Goal: Information Seeking & Learning: Learn about a topic

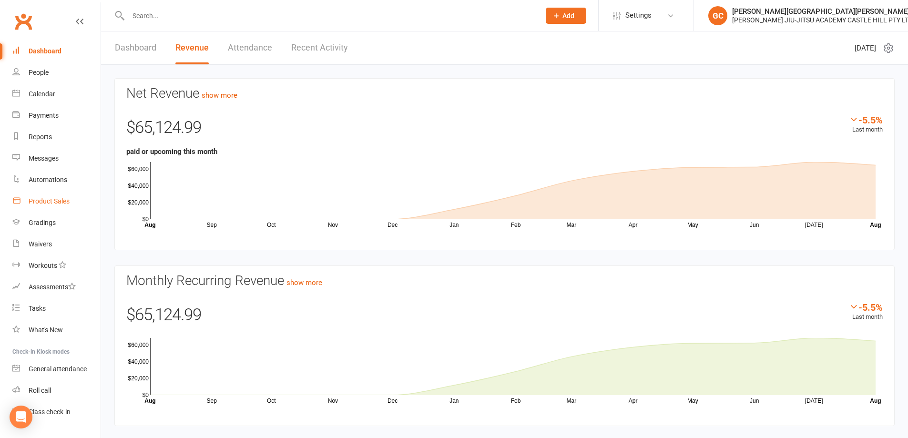
click at [46, 199] on div "Product Sales" at bounding box center [49, 201] width 41 height 8
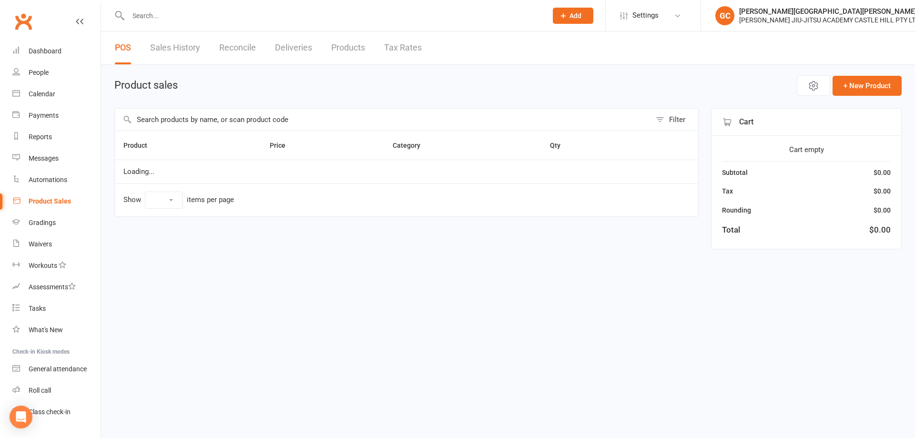
select select "10"
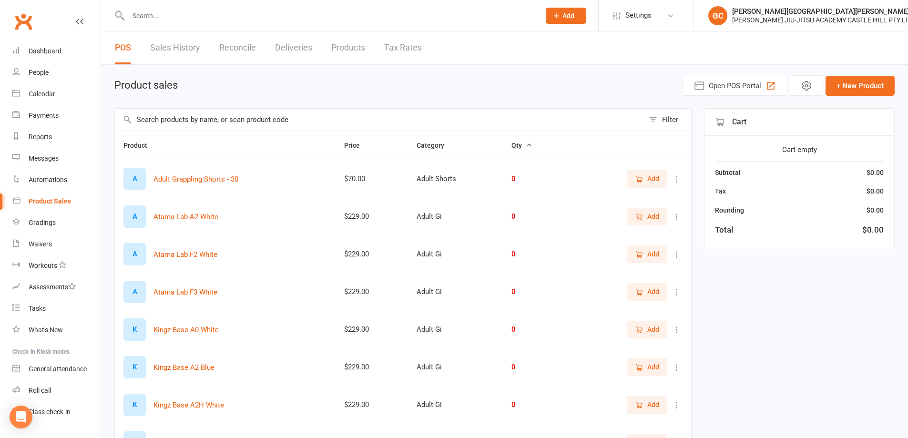
click at [150, 117] on input "text" at bounding box center [379, 120] width 529 height 22
click at [151, 117] on input "text" at bounding box center [379, 120] width 529 height 22
drag, startPoint x: 151, startPoint y: 117, endPoint x: 154, endPoint y: 113, distance: 5.1
click at [154, 114] on input "text" at bounding box center [379, 120] width 529 height 22
click at [154, 113] on input "text" at bounding box center [379, 120] width 529 height 22
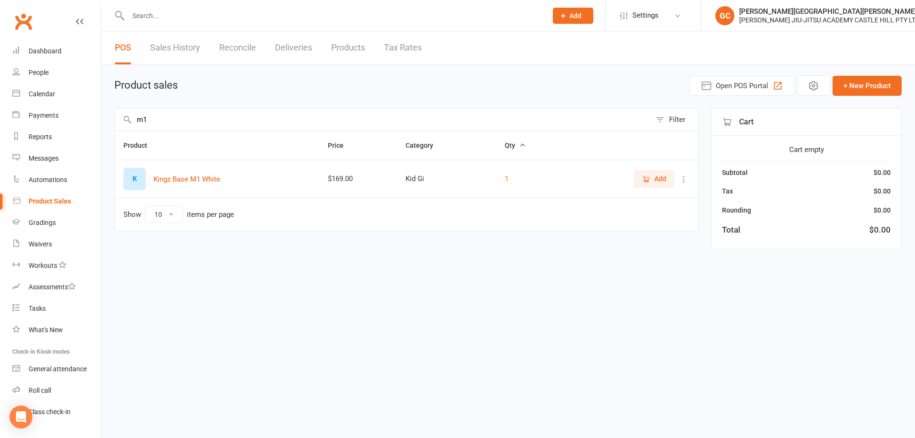
click at [192, 122] on input "m1" at bounding box center [383, 120] width 536 height 22
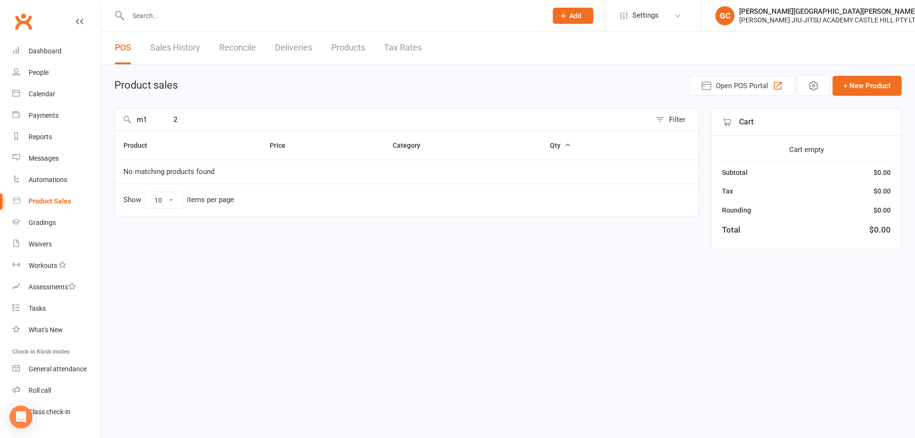
click at [191, 119] on input "m1 2" at bounding box center [383, 120] width 536 height 22
drag, startPoint x: 214, startPoint y: 116, endPoint x: 195, endPoint y: 115, distance: 18.1
click at [207, 116] on input "m1 2" at bounding box center [383, 120] width 536 height 22
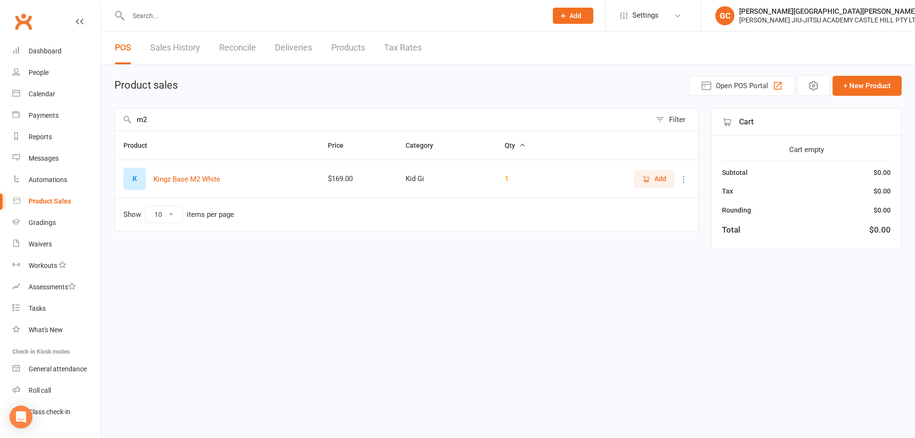
click at [184, 113] on input "m2" at bounding box center [383, 120] width 536 height 22
click at [243, 119] on input "m2" at bounding box center [383, 120] width 536 height 22
type input "m"
click at [185, 116] on input "m3" at bounding box center [383, 120] width 536 height 22
drag, startPoint x: 174, startPoint y: 119, endPoint x: 88, endPoint y: 114, distance: 85.9
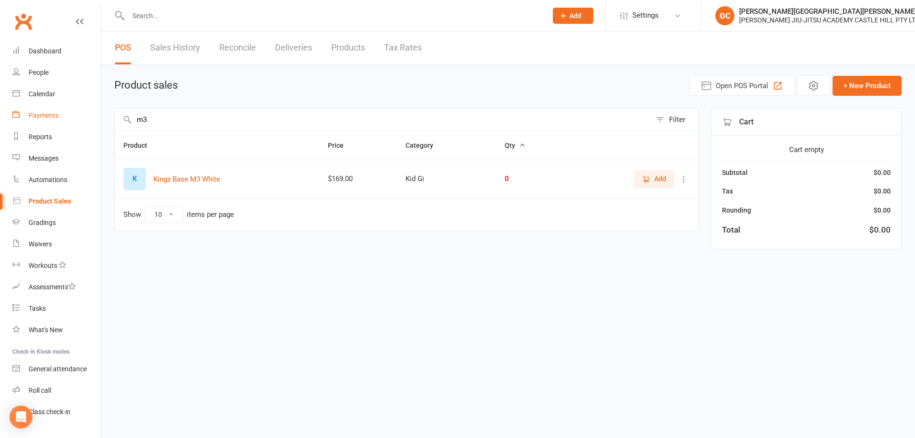
click at [88, 114] on ui-view "Prospect Member Non-attending contact Class / event Appointment Grading event T…" at bounding box center [457, 132] width 915 height 260
click at [540, 301] on html "Prospect Member Non-attending contact Class / event Appointment Grading event T…" at bounding box center [457, 154] width 915 height 309
drag, startPoint x: 159, startPoint y: 118, endPoint x: 122, endPoint y: 115, distance: 37.8
click at [122, 115] on input "m4" at bounding box center [383, 120] width 536 height 22
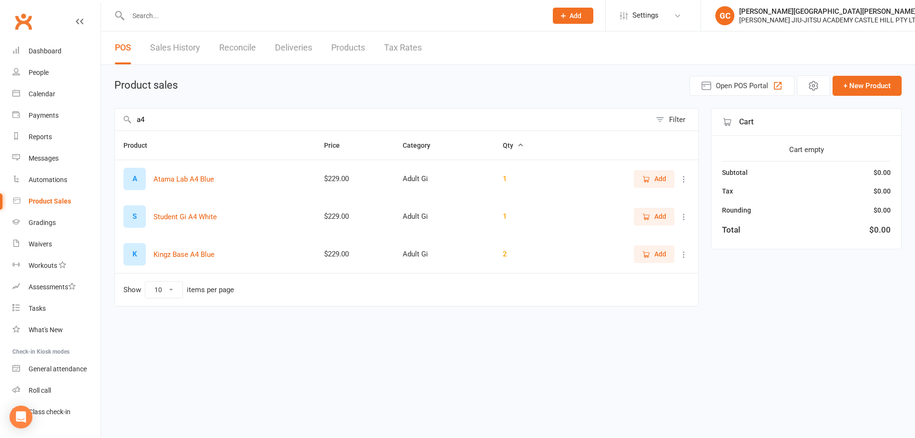
click at [176, 119] on input "a4" at bounding box center [383, 120] width 536 height 22
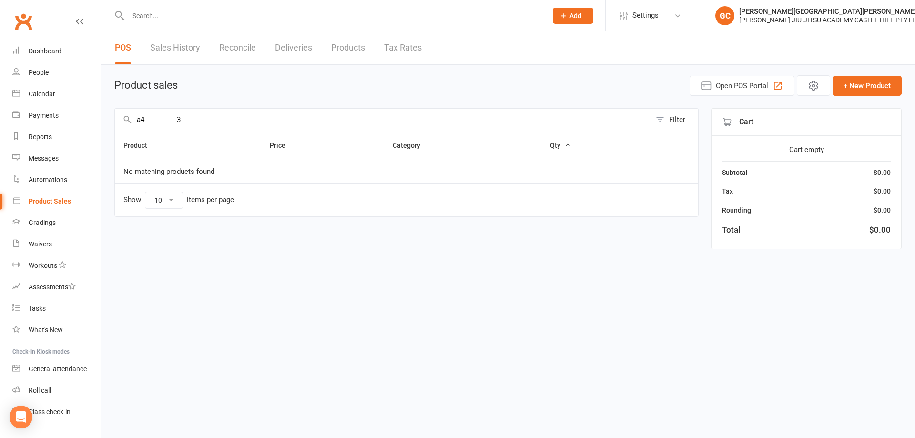
drag, startPoint x: 186, startPoint y: 111, endPoint x: 102, endPoint y: 101, distance: 85.0
click at [102, 101] on div "Product sales Open POS Portal + New Product a4 3 Filter Product Price Category …" at bounding box center [508, 164] width 814 height 198
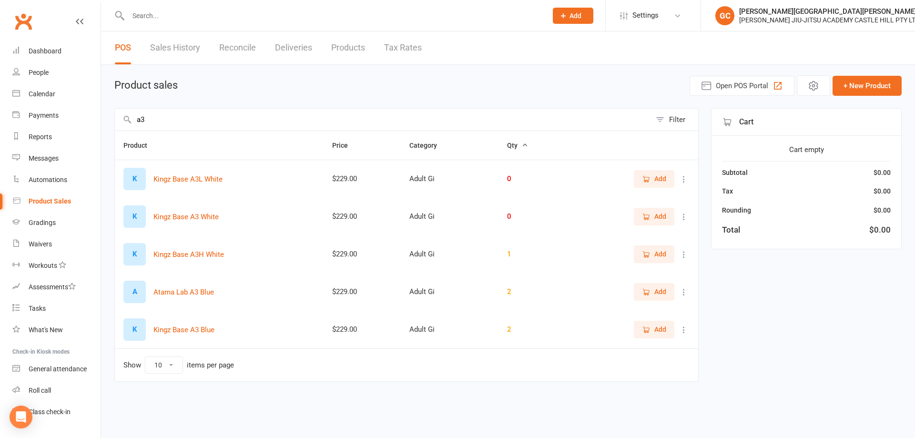
click at [157, 115] on input "a3" at bounding box center [383, 120] width 536 height 22
drag, startPoint x: 145, startPoint y: 115, endPoint x: 127, endPoint y: 114, distance: 18.6
click at [127, 114] on input "a3" at bounding box center [383, 120] width 536 height 22
click at [184, 121] on input "a2" at bounding box center [383, 120] width 536 height 22
drag, startPoint x: 171, startPoint y: 113, endPoint x: 120, endPoint y: 108, distance: 51.3
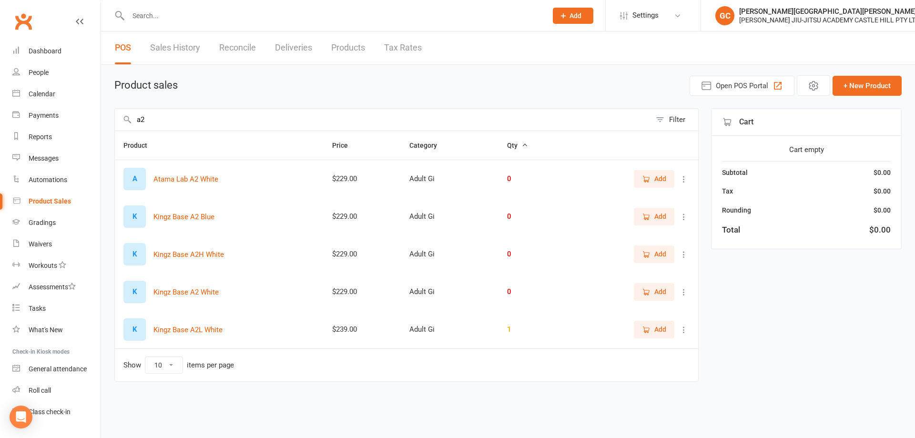
click at [120, 108] on main "Product sales Open POS Portal + New Product a2 Filter Product Price Category Qt…" at bounding box center [508, 235] width 788 height 320
click at [158, 118] on input "a1" at bounding box center [383, 120] width 536 height 22
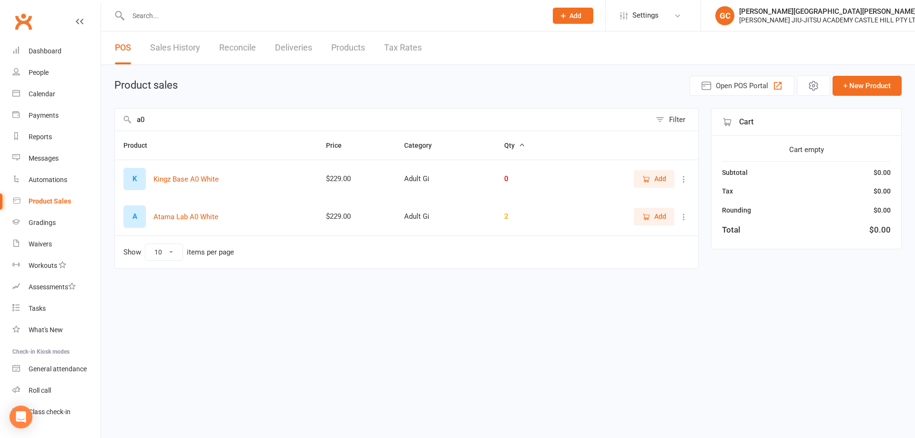
type input "a0"
drag, startPoint x: 370, startPoint y: 329, endPoint x: 53, endPoint y: 127, distance: 374.7
click at [367, 309] on html "Prospect Member Non-attending contact Class / event Appointment Grading event T…" at bounding box center [457, 154] width 915 height 309
click at [42, 71] on div "People" at bounding box center [39, 73] width 20 height 8
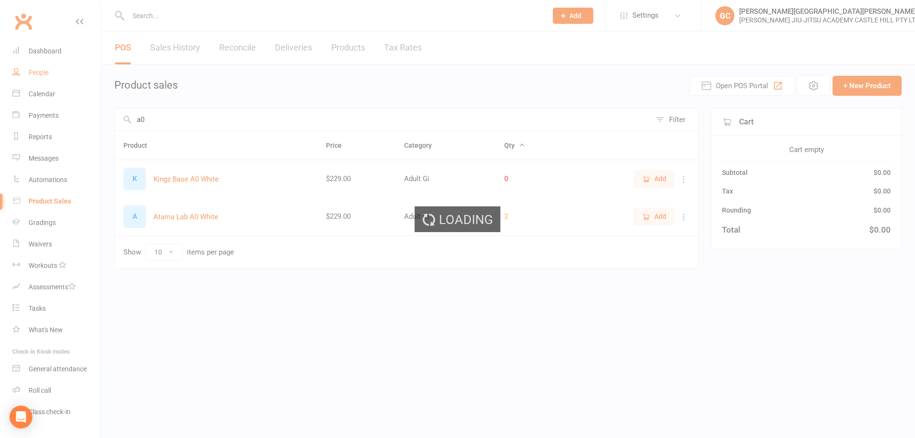
select select "100"
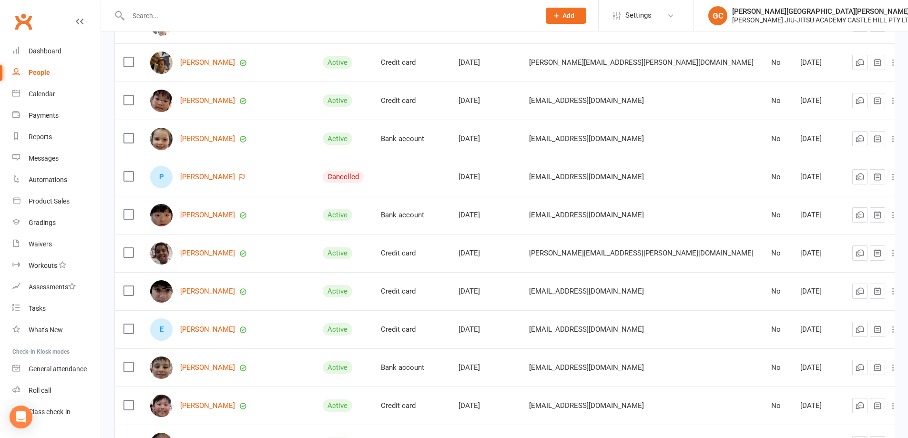
scroll to position [1160, 0]
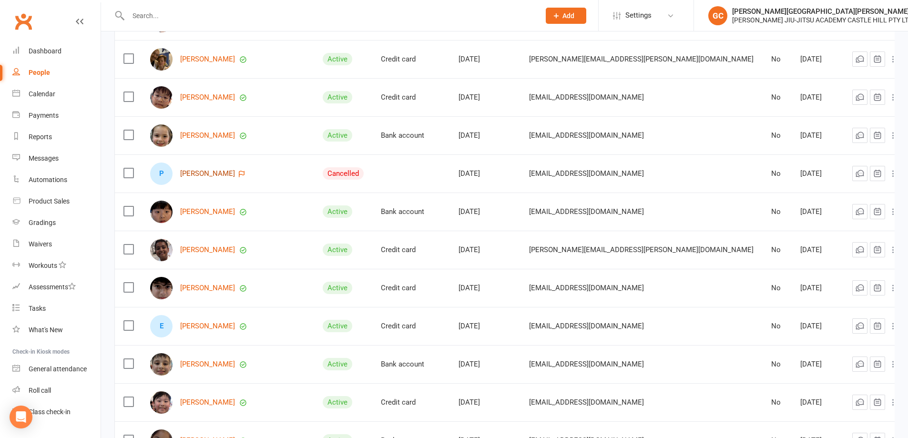
click at [207, 172] on link "[PERSON_NAME]" at bounding box center [207, 174] width 55 height 8
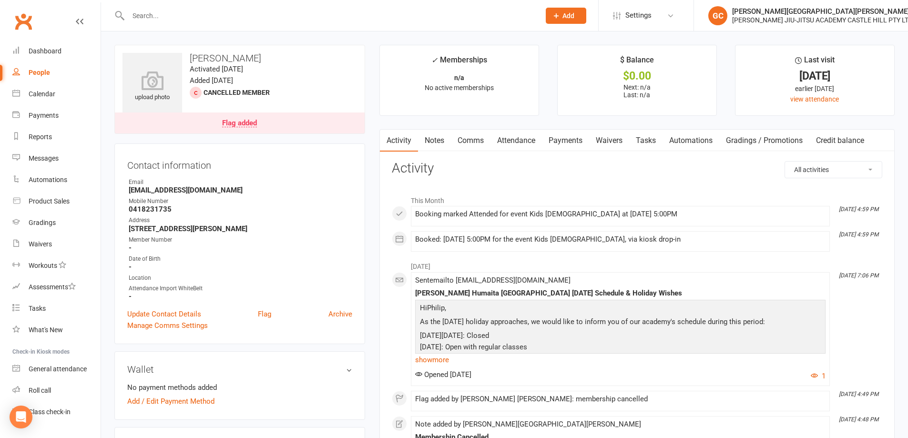
click at [525, 138] on link "Attendance" at bounding box center [516, 141] width 51 height 22
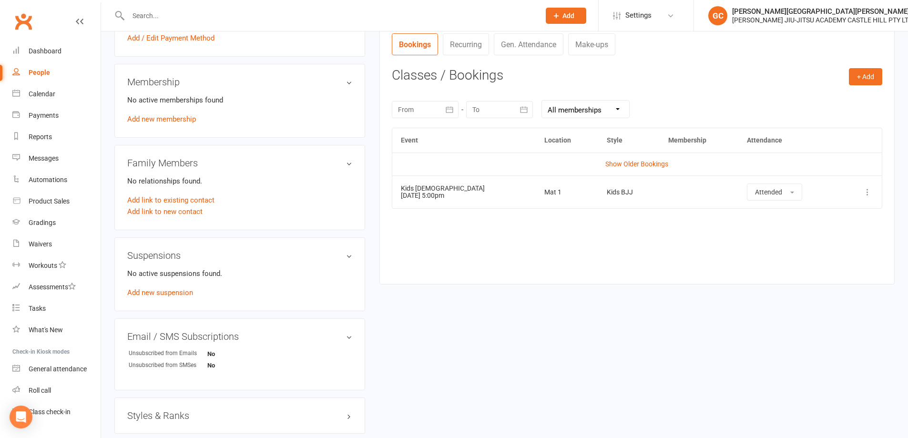
scroll to position [366, 0]
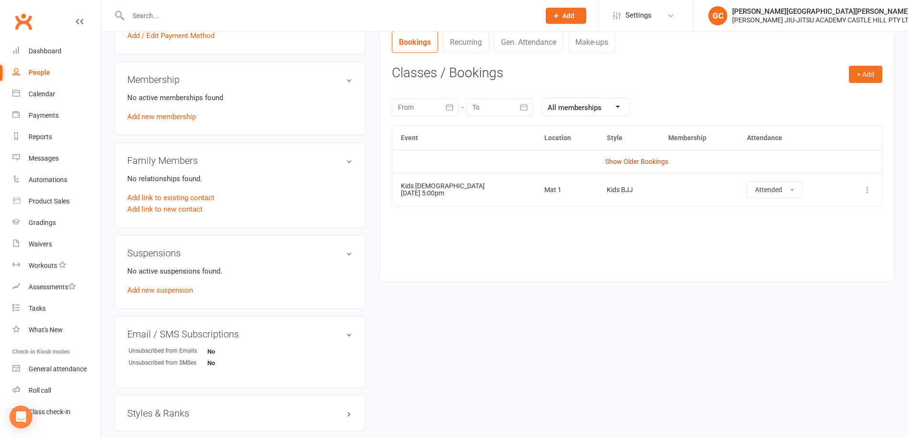
click at [648, 161] on link "Show Older Bookings" at bounding box center [637, 162] width 63 height 8
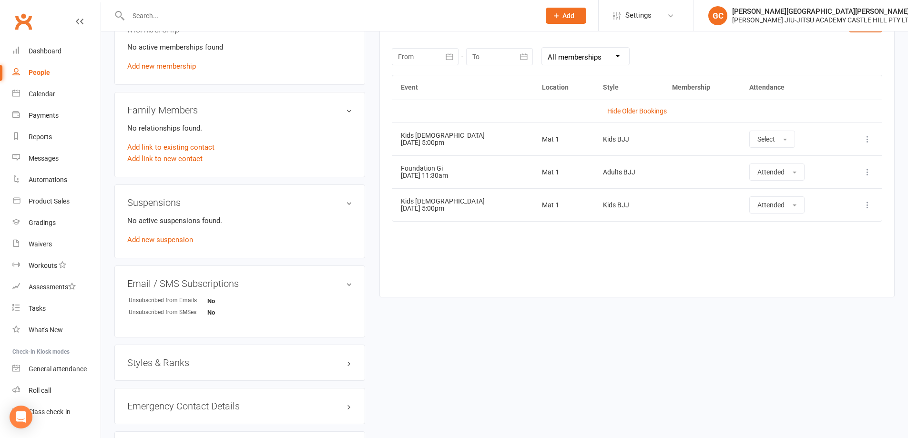
scroll to position [413, 0]
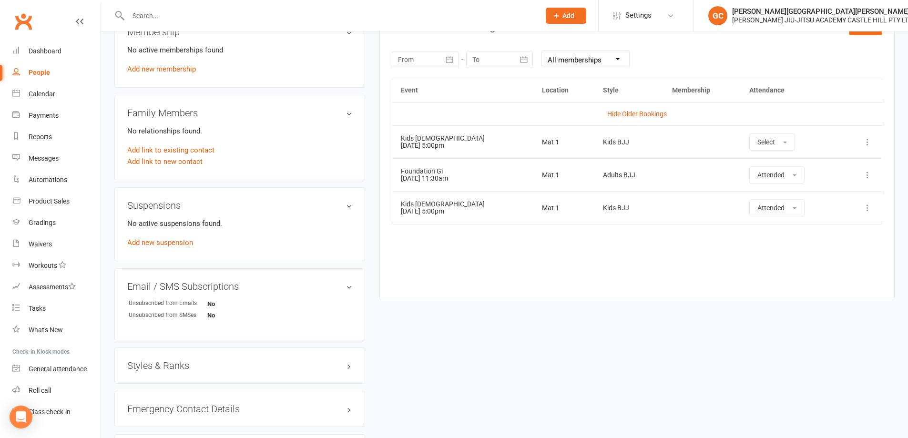
click at [867, 142] on icon at bounding box center [868, 142] width 10 height 10
click at [814, 196] on link "Delete booking" at bounding box center [826, 198] width 94 height 19
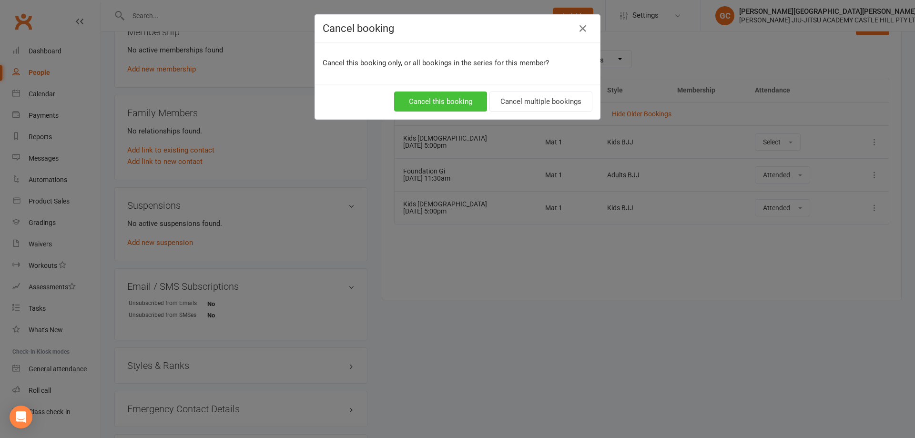
click at [449, 98] on button "Cancel this booking" at bounding box center [440, 102] width 93 height 20
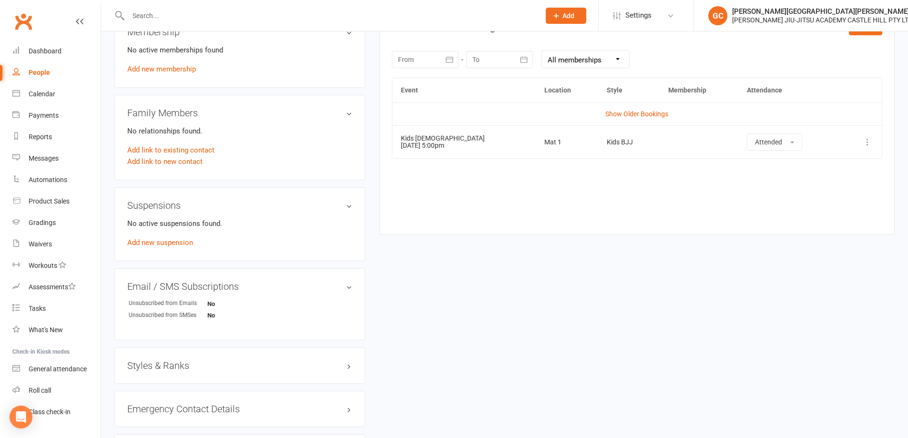
click at [868, 142] on icon at bounding box center [868, 142] width 10 height 10
click at [813, 199] on link "Remove booking" at bounding box center [826, 198] width 94 height 19
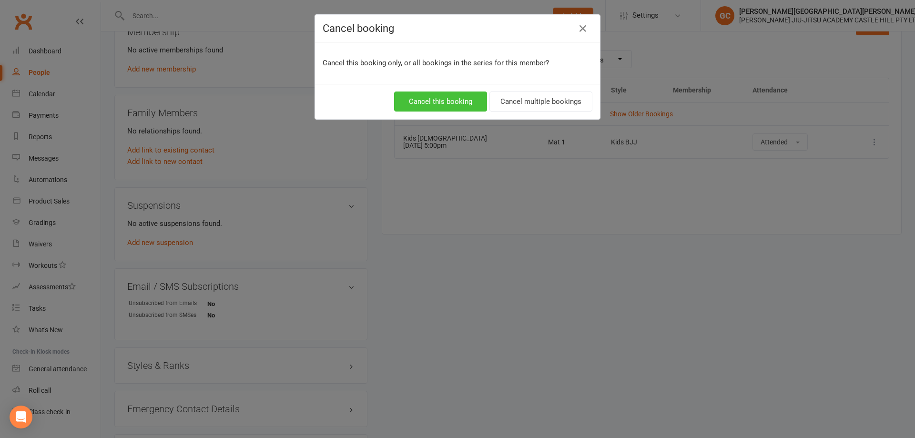
click at [452, 100] on button "Cancel this booking" at bounding box center [440, 102] width 93 height 20
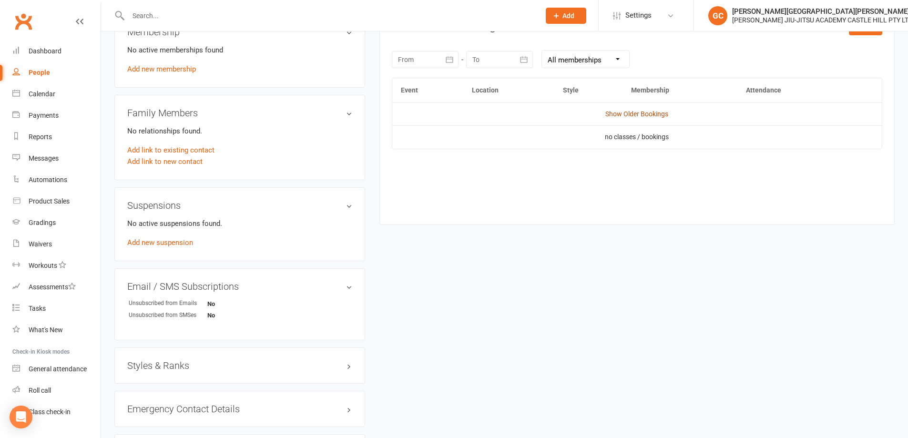
click at [643, 112] on link "Show Older Bookings" at bounding box center [637, 114] width 63 height 8
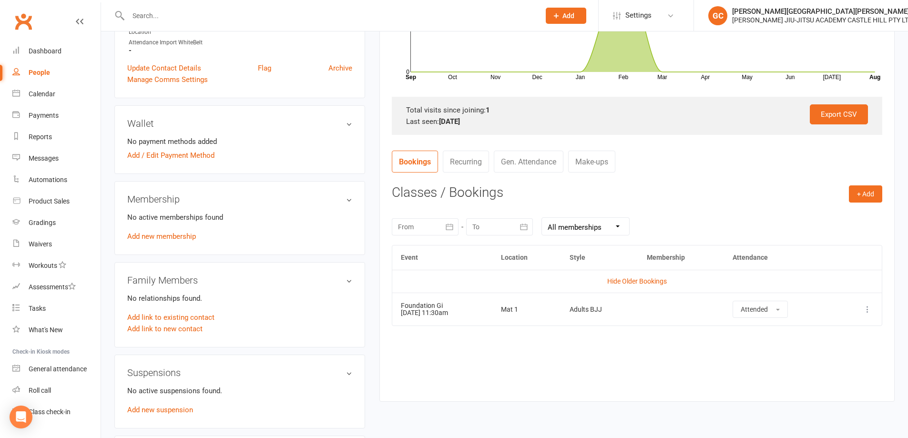
scroll to position [238, 0]
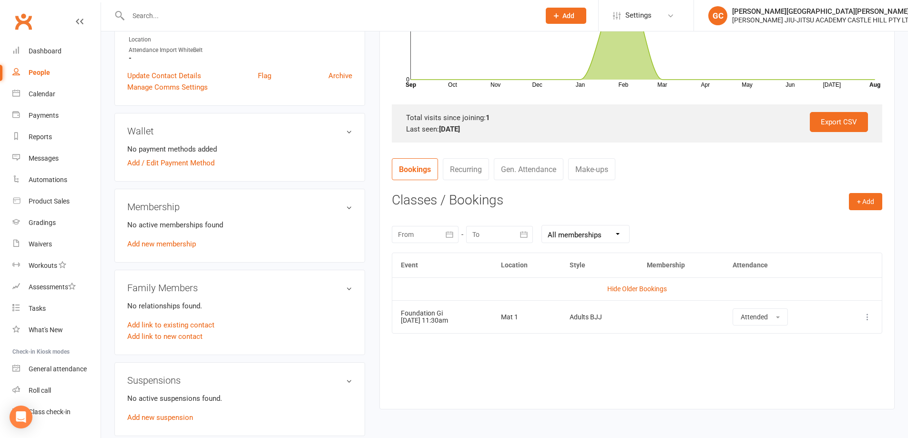
click at [38, 76] on div "People" at bounding box center [39, 73] width 21 height 8
select select "100"
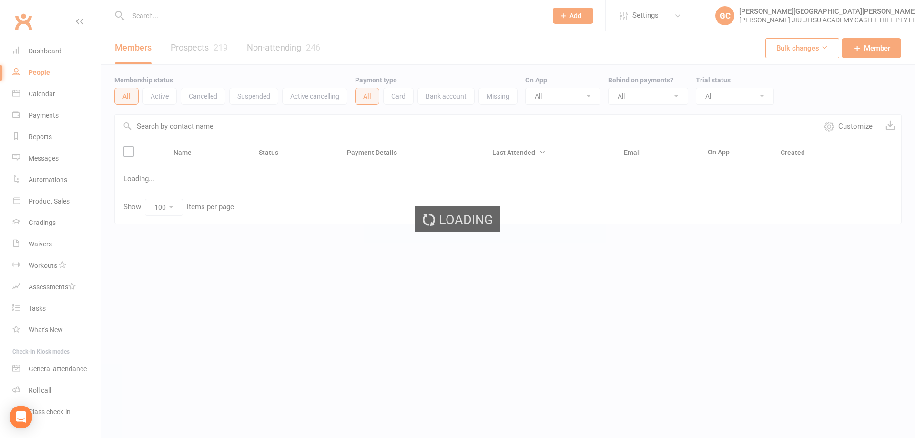
select select "100"
click at [42, 50] on div "Dashboard" at bounding box center [45, 51] width 33 height 8
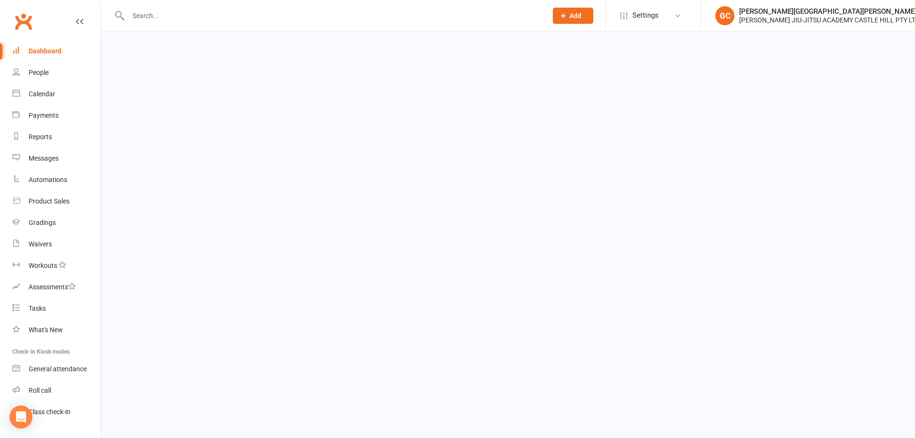
click at [43, 50] on div "Dashboard" at bounding box center [45, 51] width 33 height 8
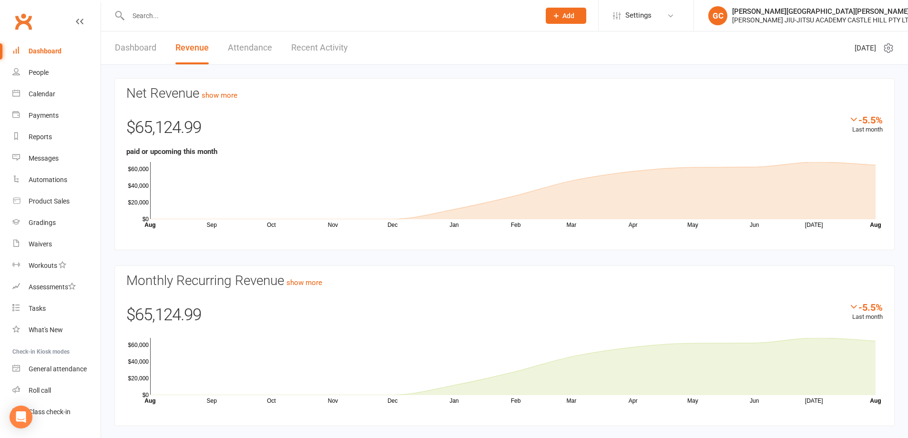
click at [45, 51] on div "Dashboard" at bounding box center [45, 51] width 33 height 8
click at [142, 46] on link "Dashboard" at bounding box center [135, 47] width 41 height 33
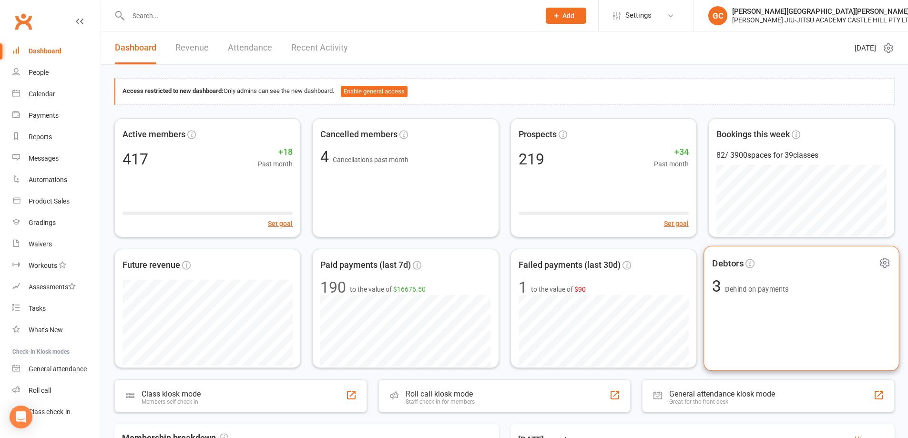
click at [762, 297] on div "Debtors 3 Behind on payments" at bounding box center [802, 308] width 196 height 125
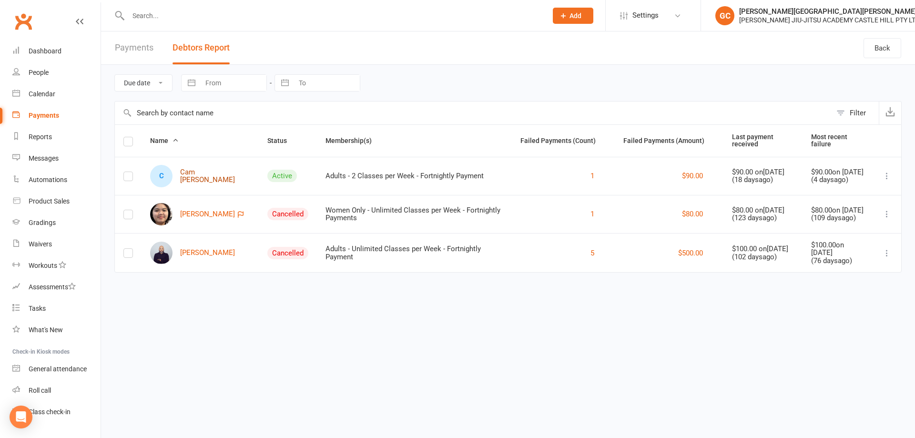
click at [205, 172] on link "C Cam Neeld" at bounding box center [200, 176] width 100 height 22
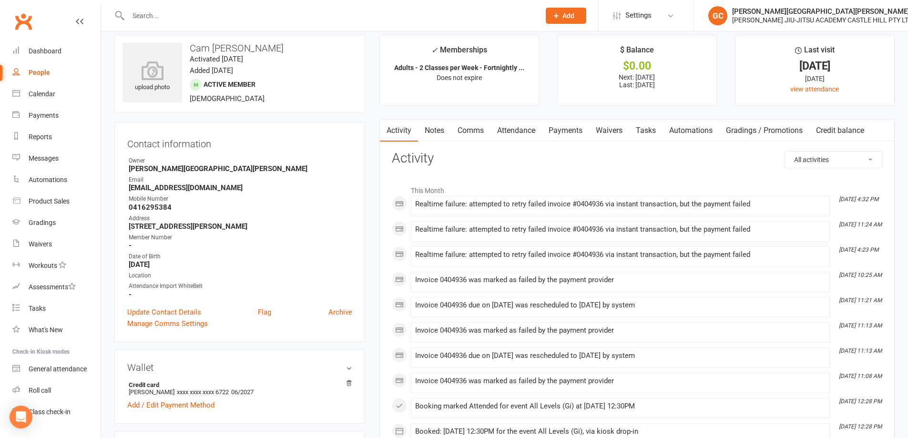
scroll to position [16, 0]
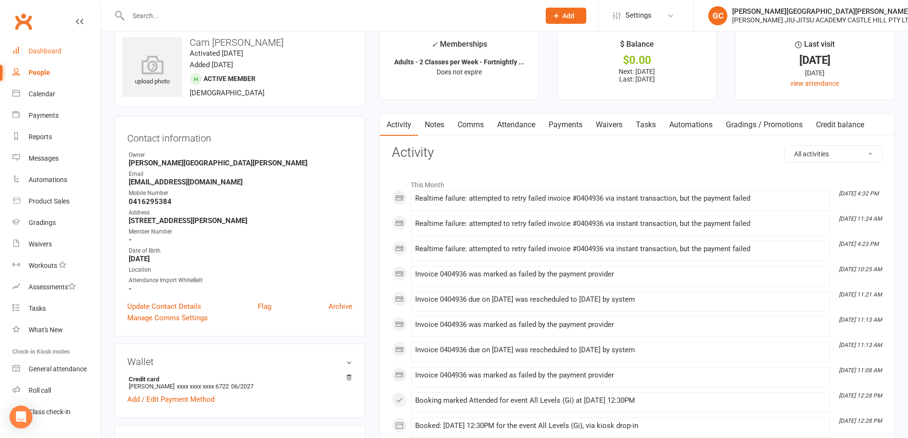
click at [48, 50] on div "Dashboard" at bounding box center [45, 51] width 33 height 8
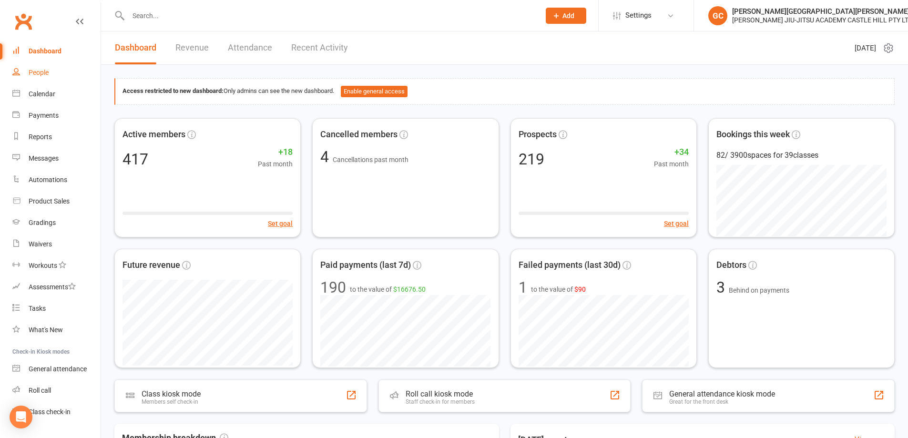
click at [36, 73] on div "People" at bounding box center [39, 73] width 20 height 8
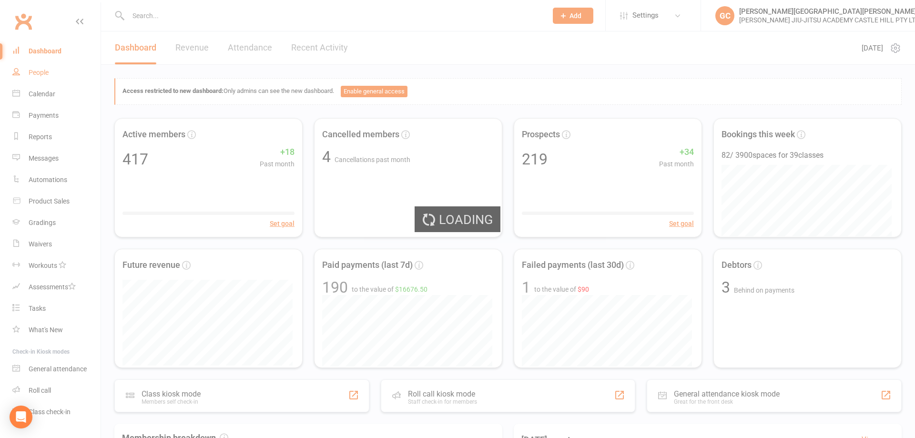
select select "100"
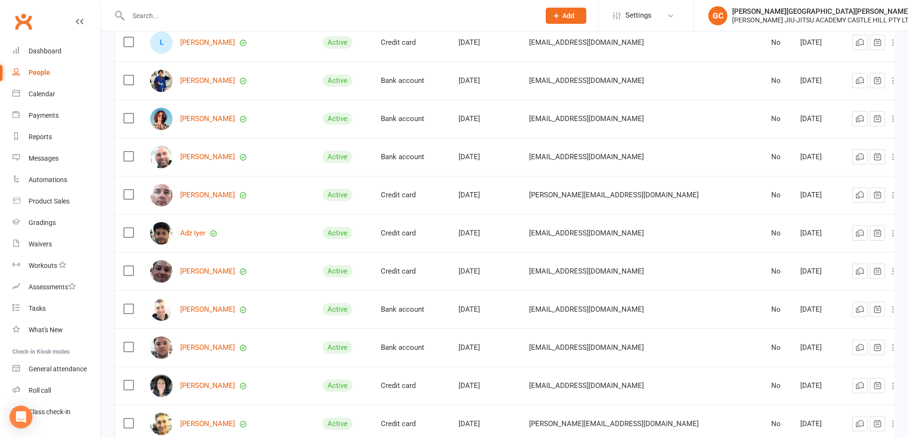
scroll to position [3210, 0]
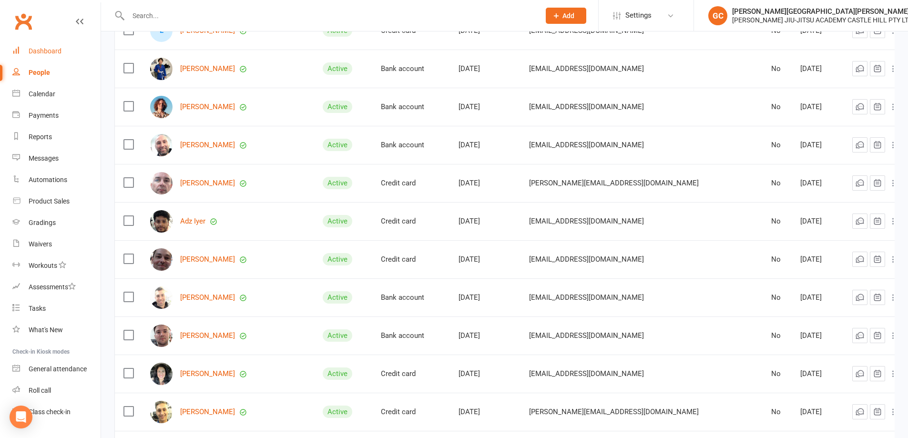
click at [41, 51] on div "Dashboard" at bounding box center [45, 51] width 33 height 8
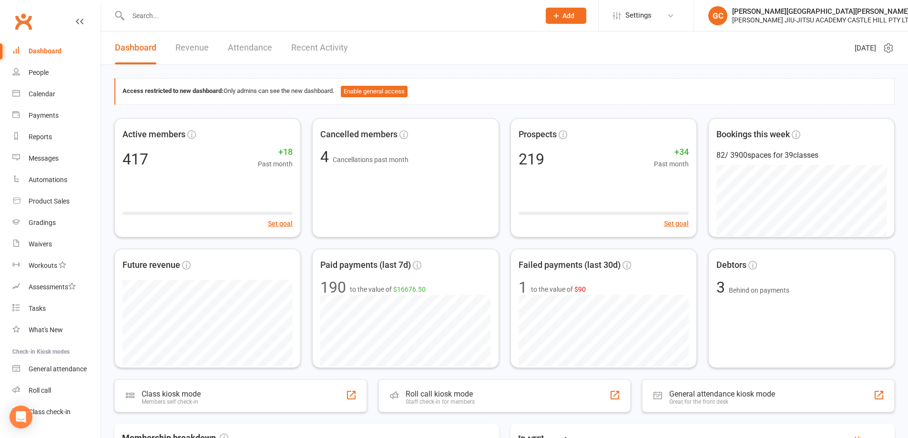
click at [160, 21] on input "text" at bounding box center [329, 15] width 408 height 13
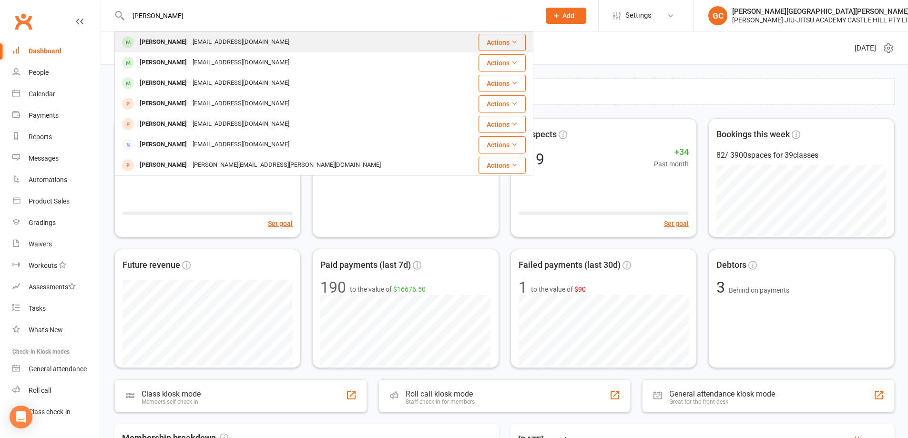
type input "clinton"
click at [169, 42] on div "Clinton Cooper" at bounding box center [163, 42] width 53 height 14
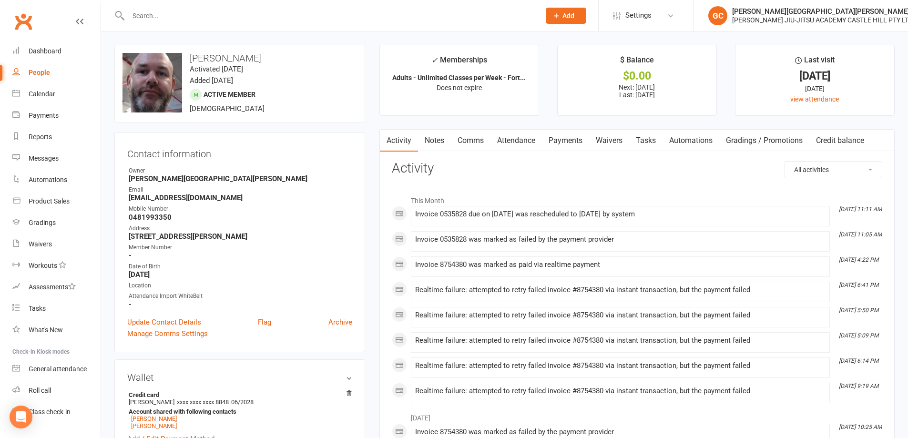
click at [571, 138] on link "Payments" at bounding box center [565, 141] width 47 height 22
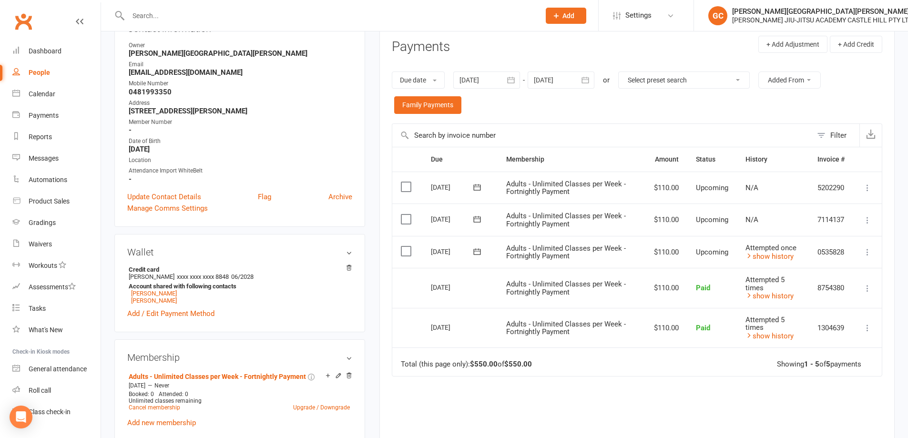
scroll to position [127, 0]
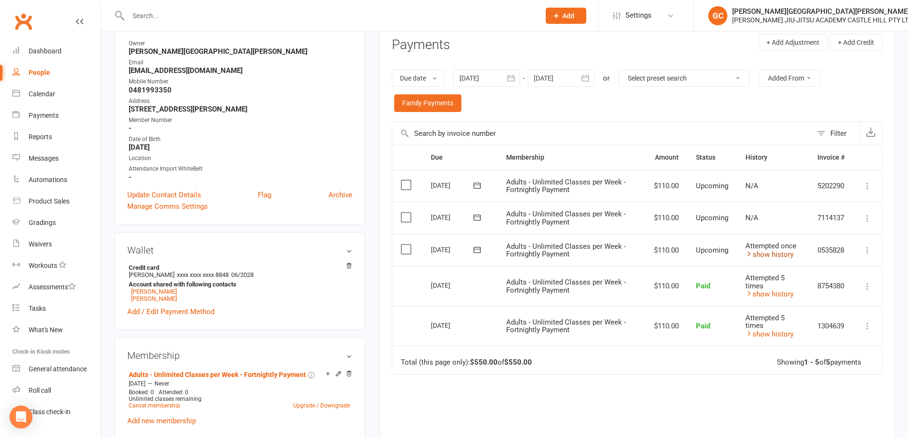
click at [777, 254] on link "show history" at bounding box center [770, 254] width 48 height 9
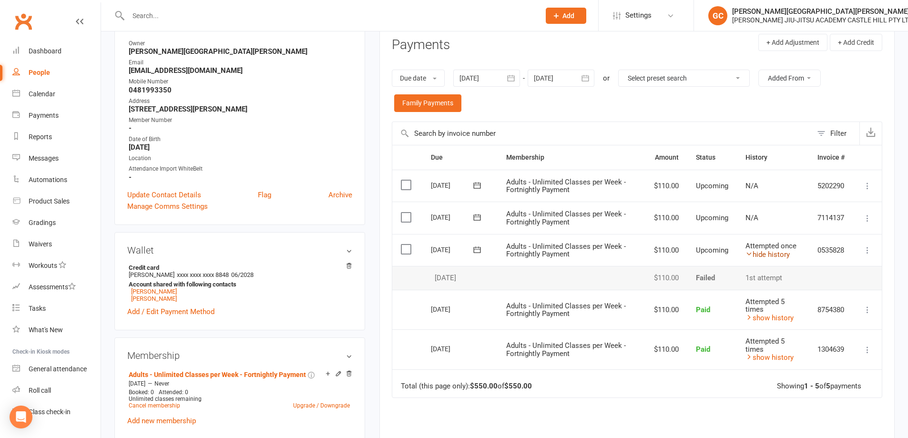
click at [773, 255] on link "hide history" at bounding box center [768, 254] width 44 height 9
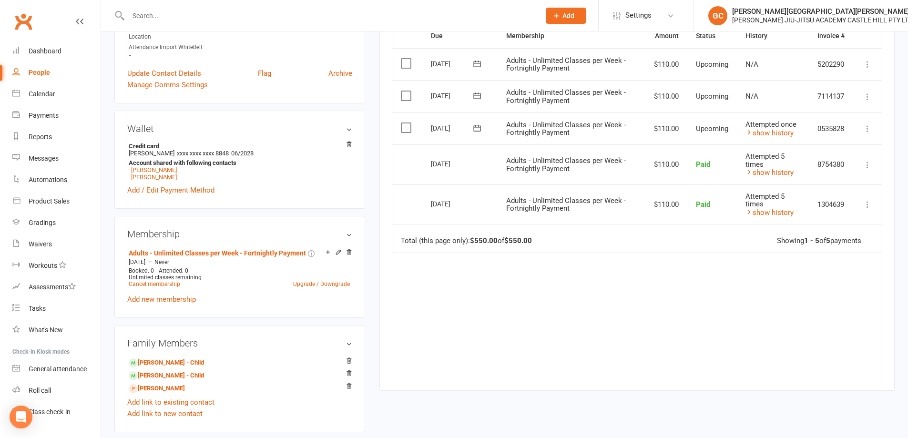
scroll to position [334, 0]
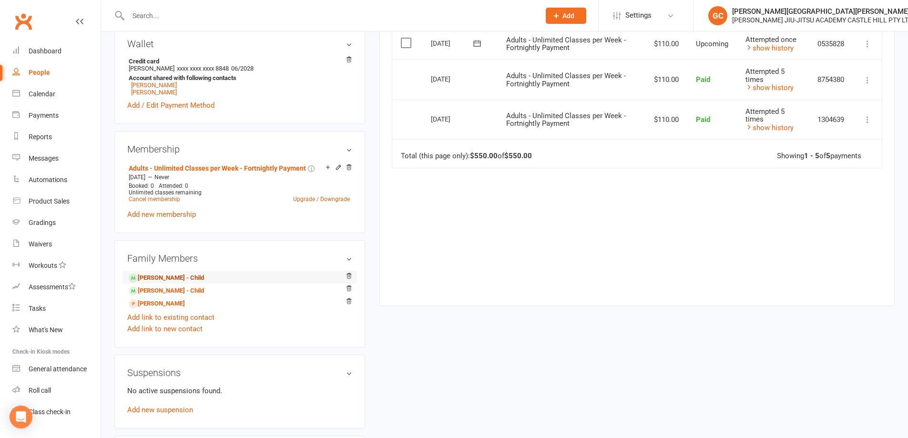
click at [181, 281] on link "August Cooper - Child" at bounding box center [166, 278] width 75 height 10
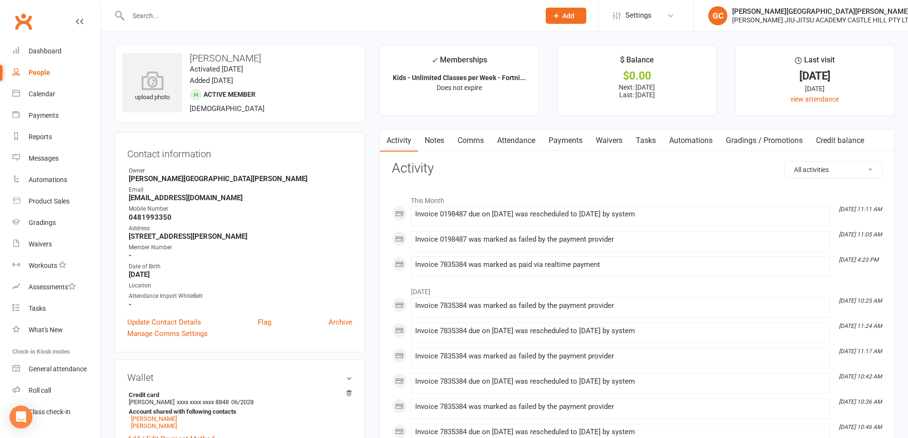
drag, startPoint x: 573, startPoint y: 140, endPoint x: 586, endPoint y: 166, distance: 28.6
click at [573, 140] on link "Payments" at bounding box center [565, 141] width 47 height 22
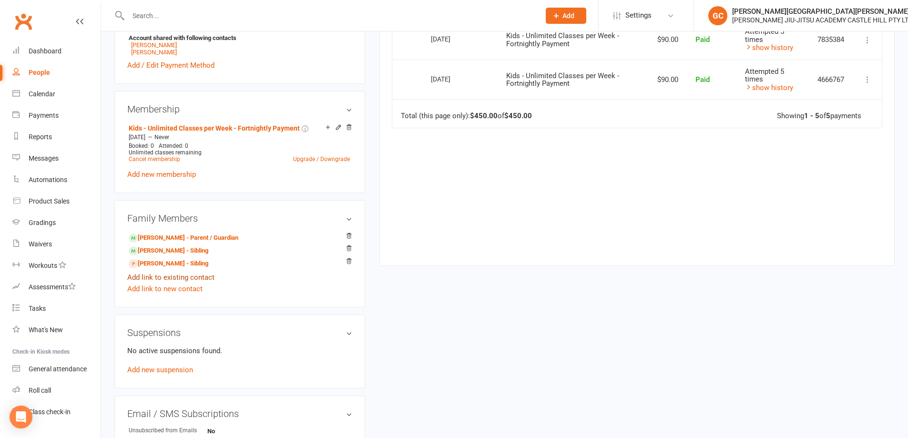
scroll to position [381, 0]
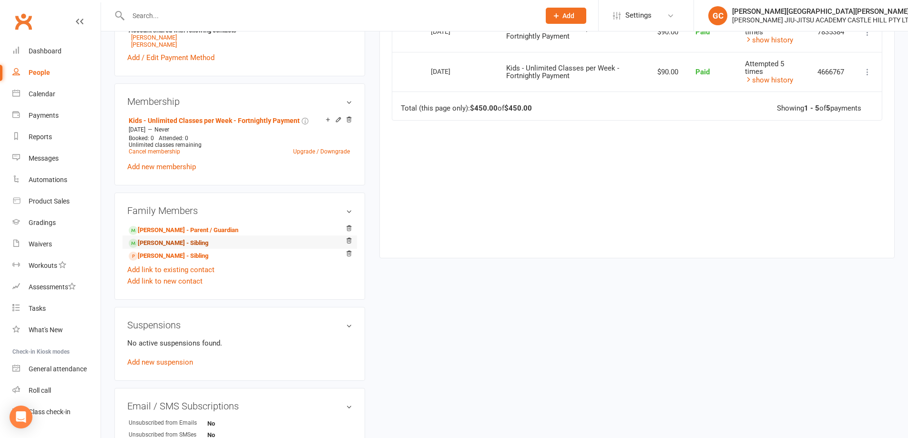
click at [176, 243] on link "Harvey Ryan - Sibling" at bounding box center [169, 243] width 80 height 10
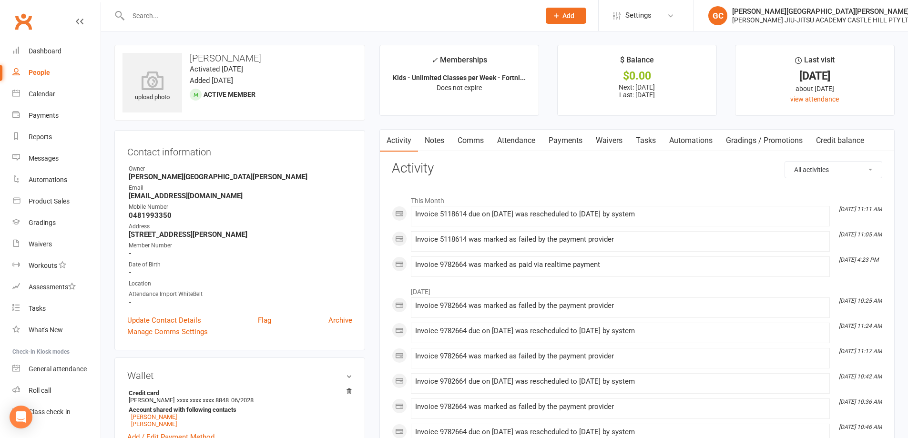
click at [581, 135] on link "Payments" at bounding box center [565, 141] width 47 height 22
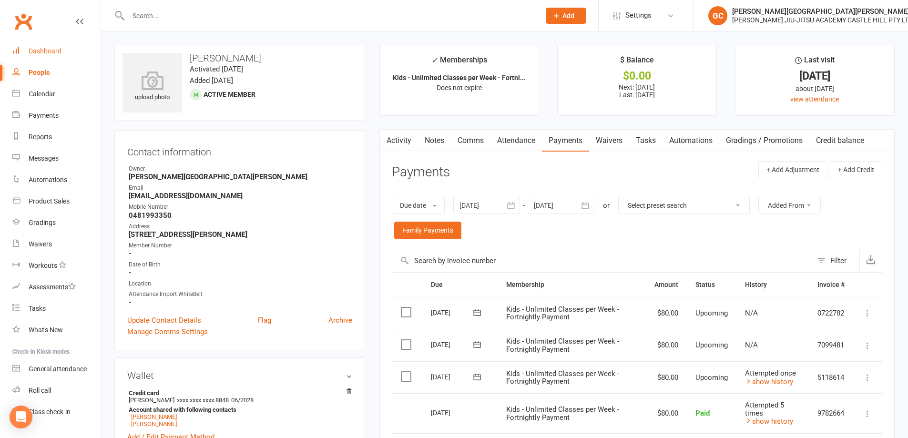
click at [38, 47] on div "Dashboard" at bounding box center [45, 51] width 33 height 8
